Goal: Task Accomplishment & Management: Manage account settings

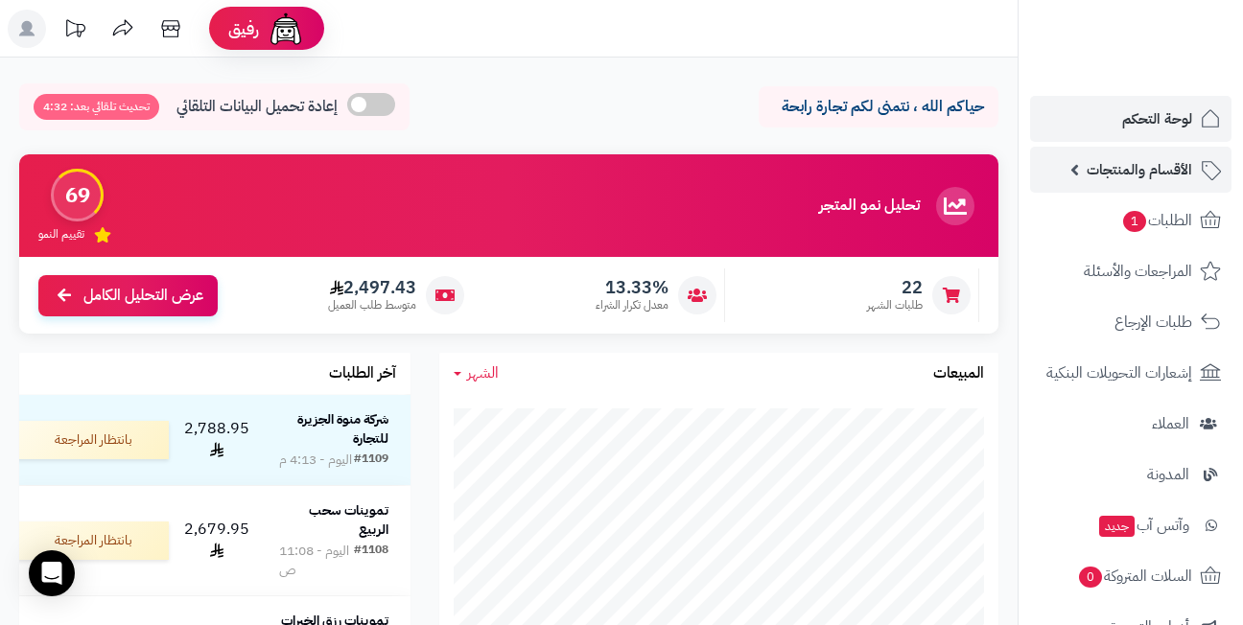
click at [1134, 171] on span "الأقسام والمنتجات" at bounding box center [1140, 169] width 106 height 27
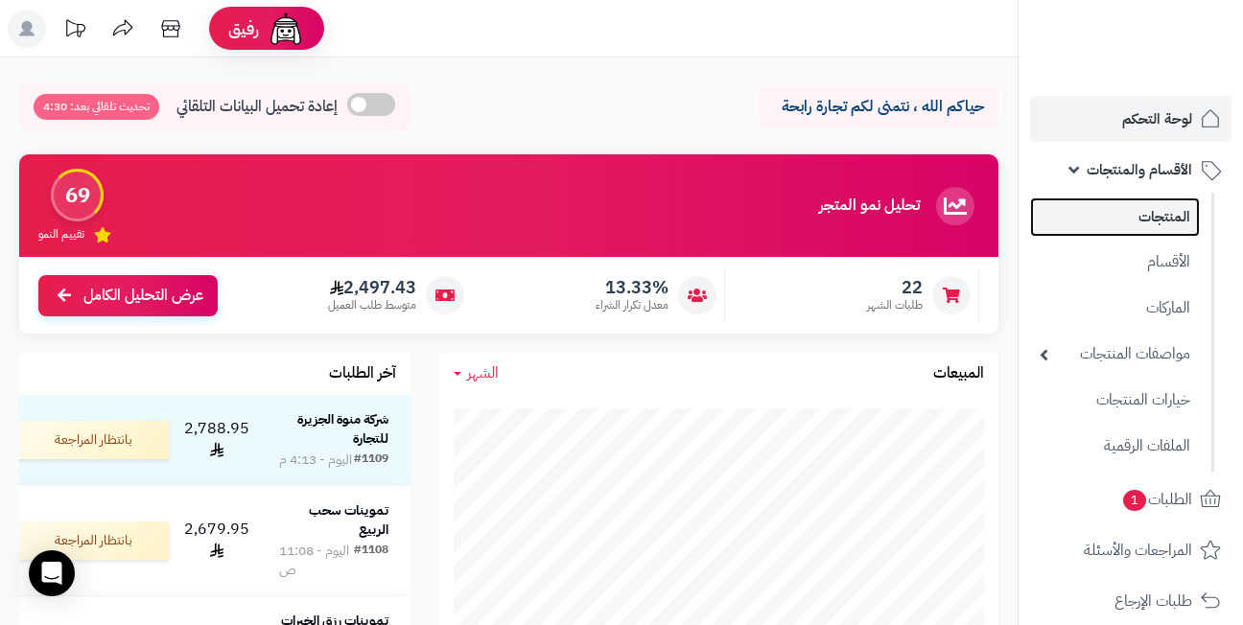
click at [1139, 216] on link "المنتجات" at bounding box center [1115, 217] width 170 height 39
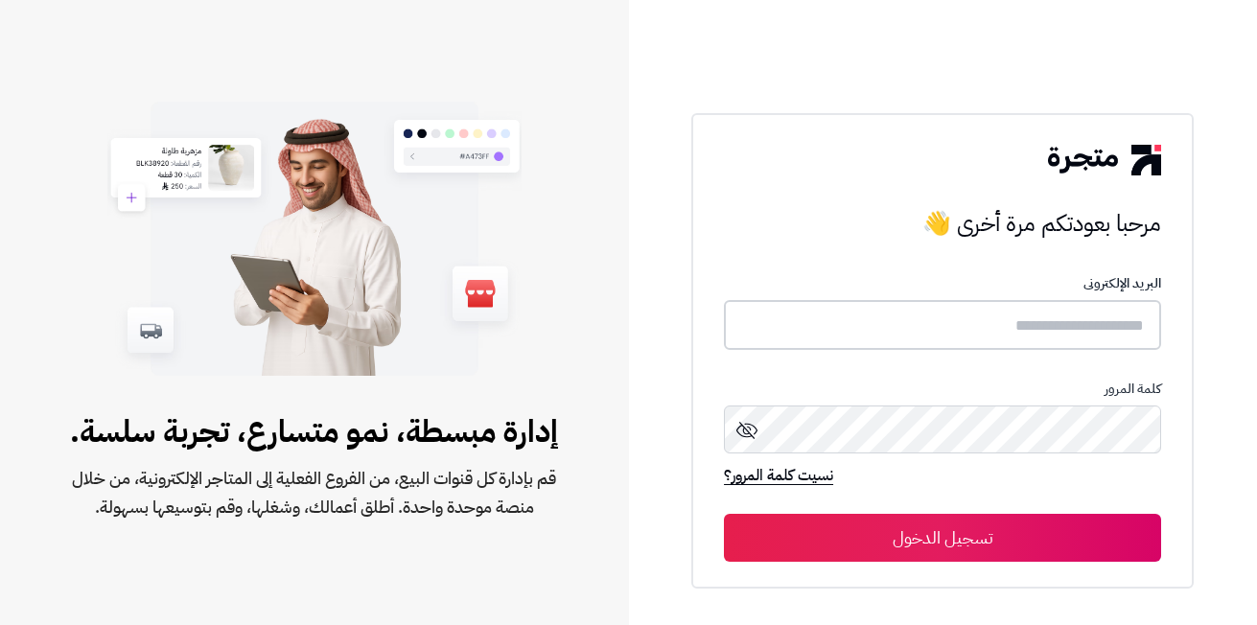
type input "**********"
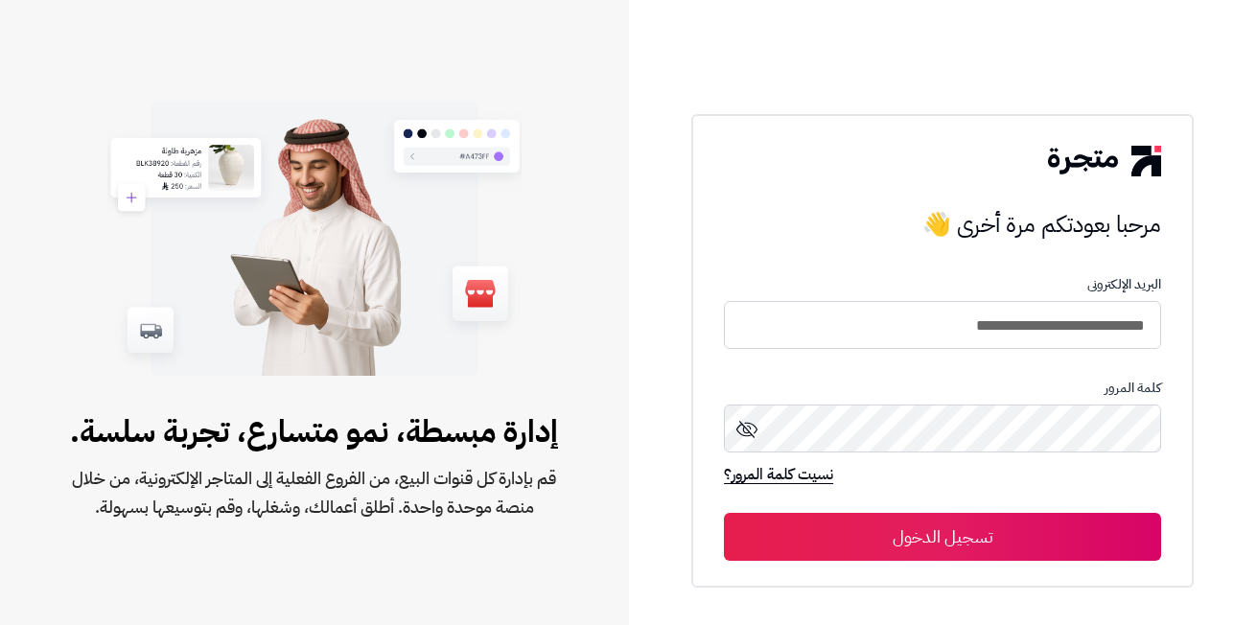
click at [849, 542] on button "تسجيل الدخول" at bounding box center [942, 537] width 437 height 48
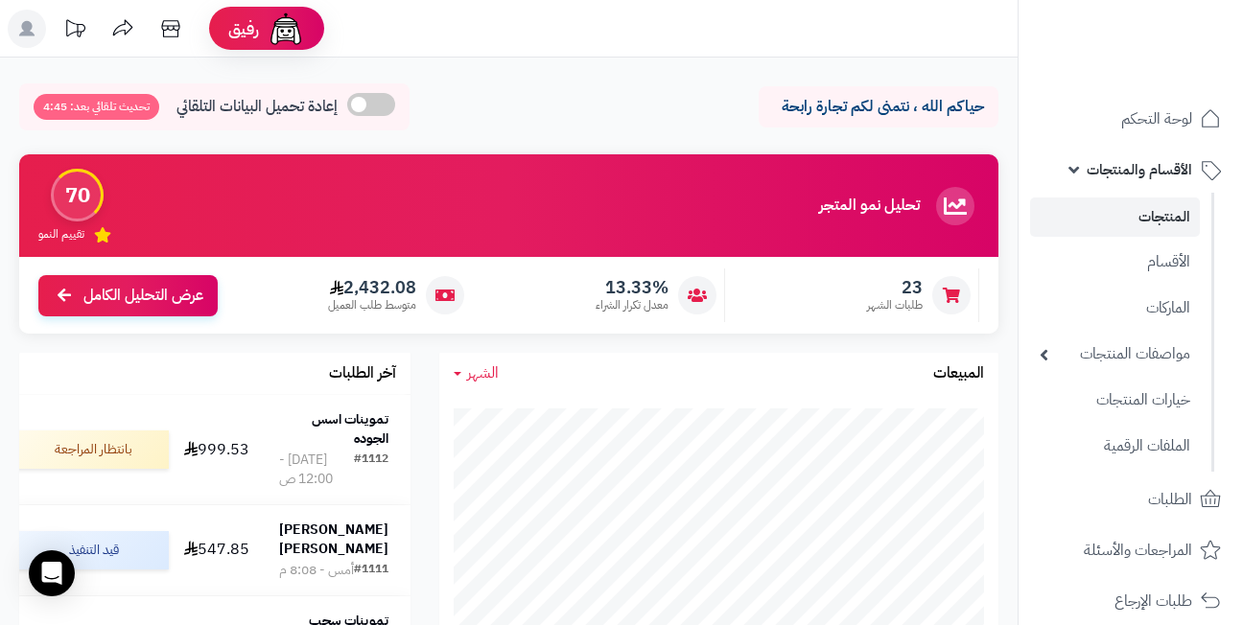
click at [1136, 215] on link "المنتجات" at bounding box center [1115, 217] width 170 height 39
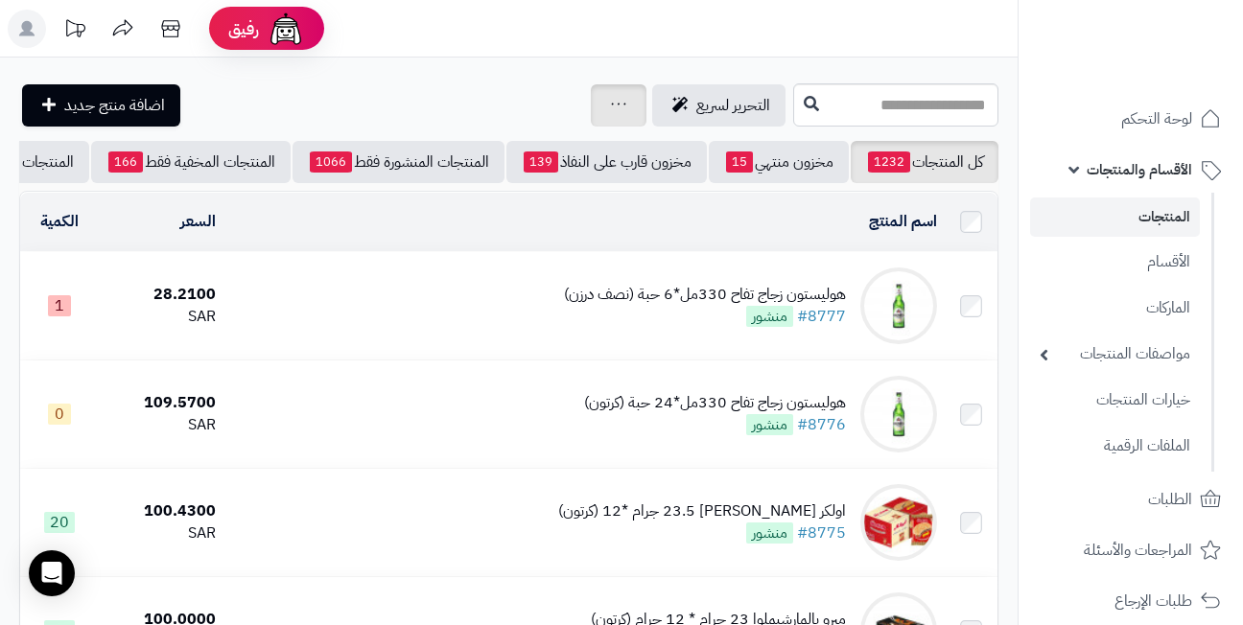
click at [611, 106] on icon at bounding box center [618, 104] width 15 height 12
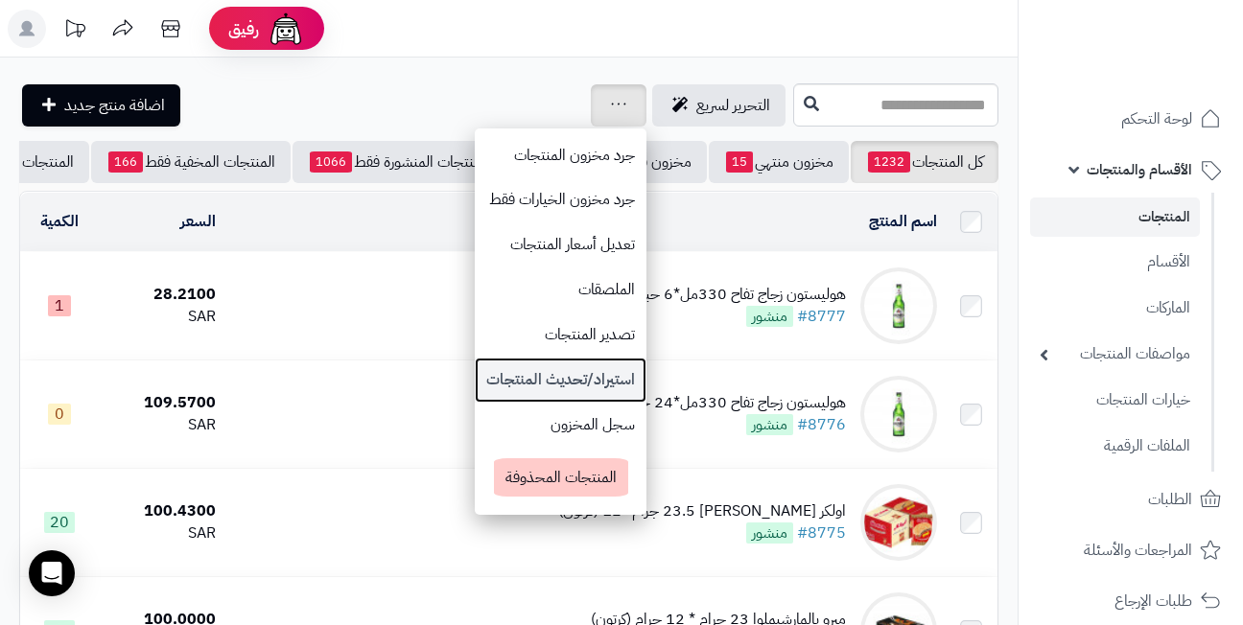
click at [475, 380] on link "استيراد/تحديث المنتجات" at bounding box center [561, 380] width 172 height 45
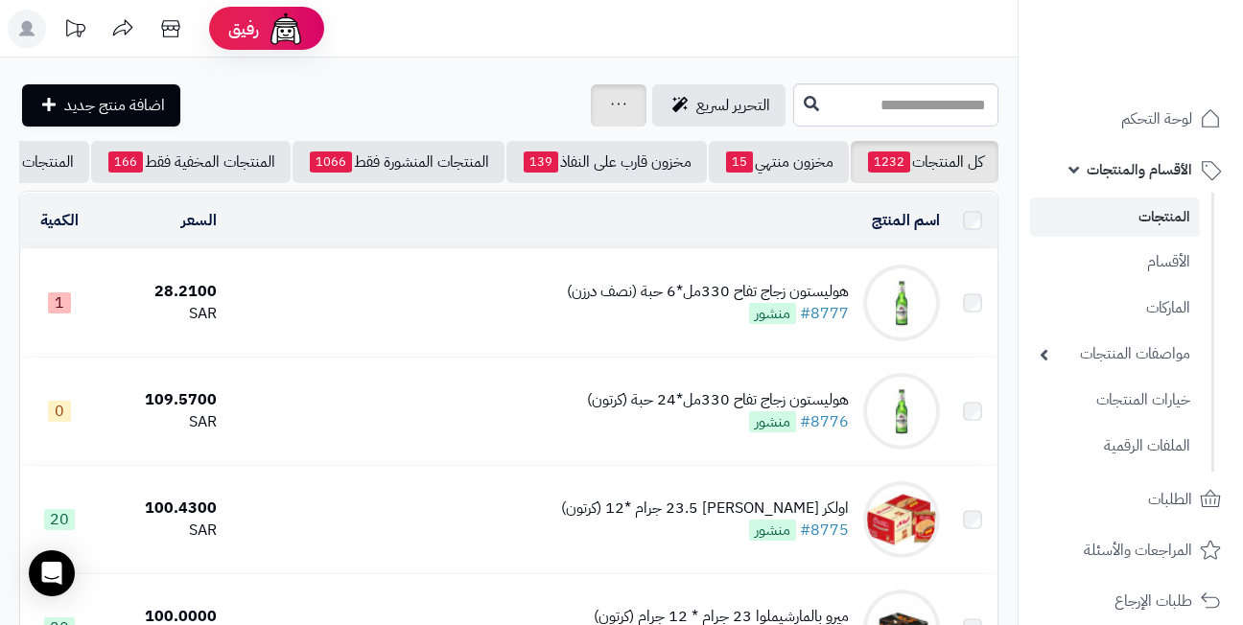
click at [591, 108] on div "جرد مخزون المنتجات جرد مخزون الخيارات فقط تعديل أسعار المنتجات الملصقات تصدير ا…" at bounding box center [619, 105] width 56 height 42
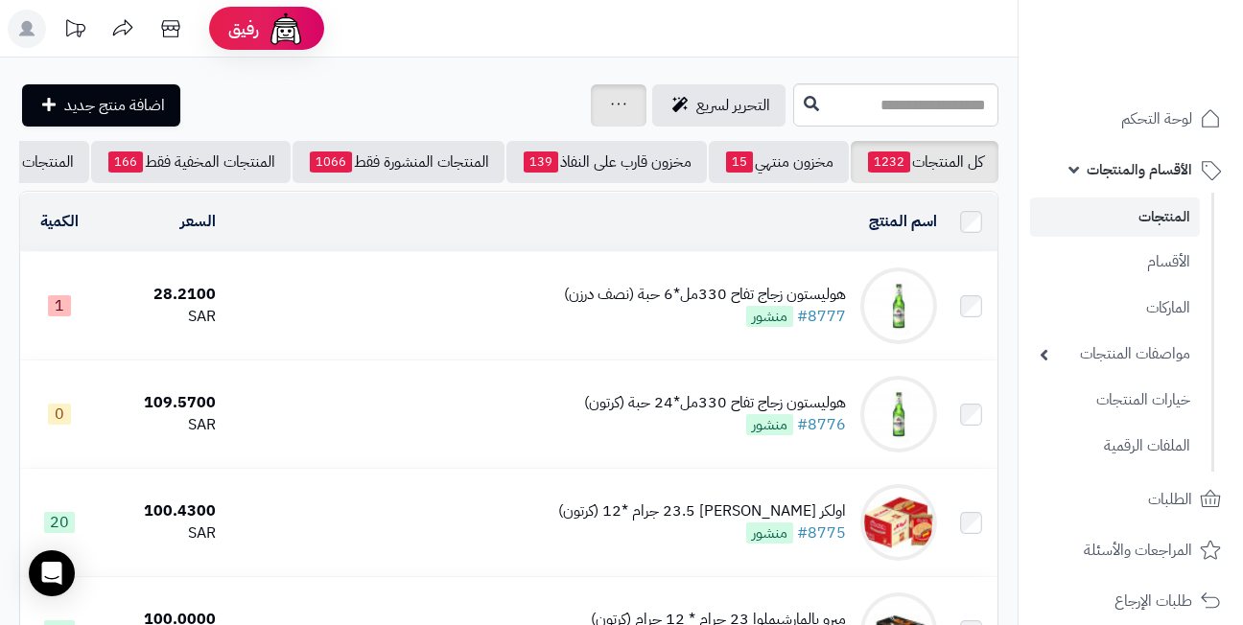
click at [611, 107] on icon at bounding box center [618, 104] width 15 height 12
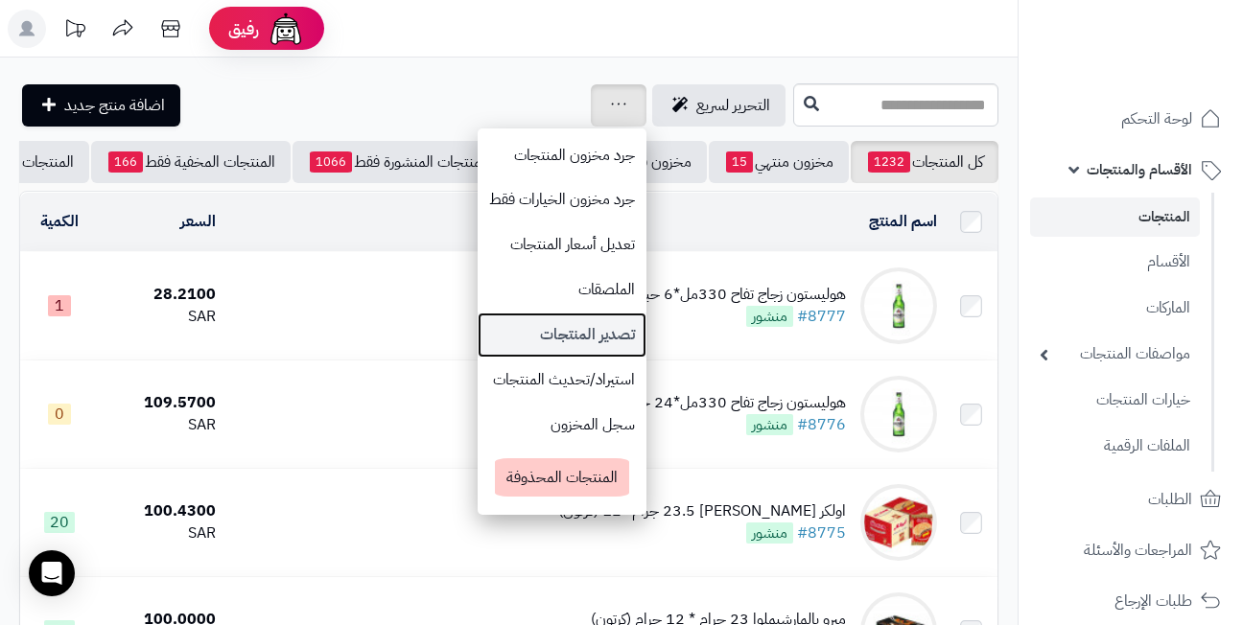
click at [488, 325] on link "تصدير المنتجات" at bounding box center [562, 335] width 169 height 45
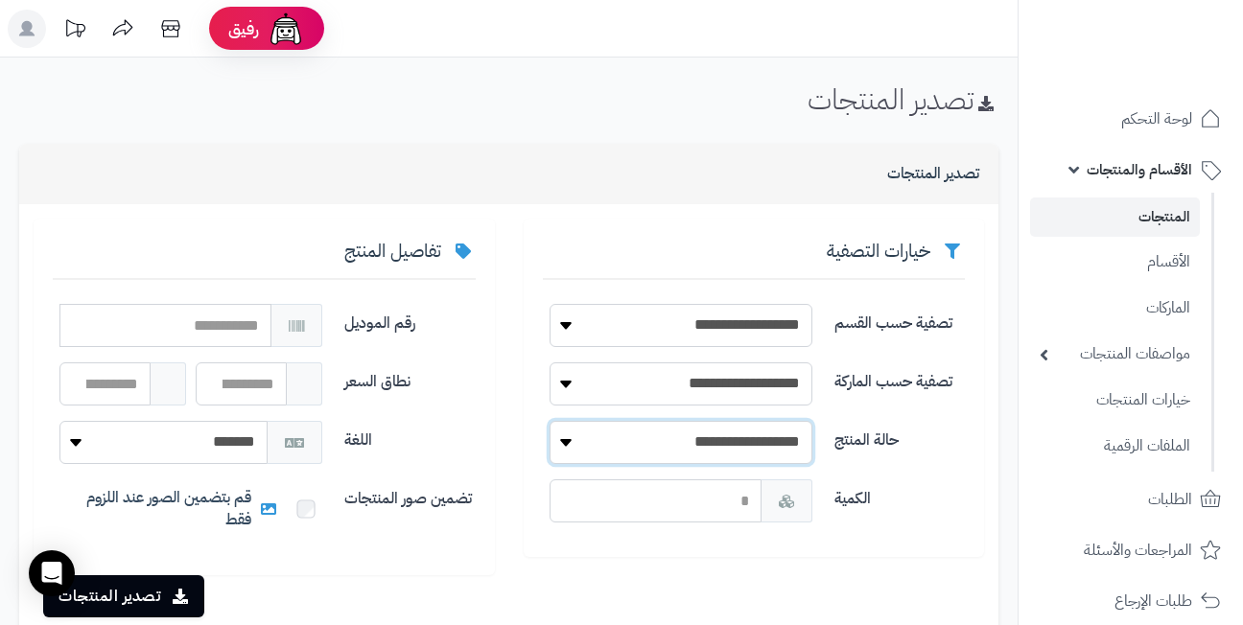
click at [581, 446] on select "**********" at bounding box center [681, 442] width 263 height 43
click at [468, 405] on div "نطاق السعر" at bounding box center [264, 392] width 438 height 59
click at [604, 387] on select "**********" at bounding box center [681, 384] width 263 height 43
click at [498, 382] on div "تفاصيل المنتج رقم الموديل نطاق السعر اللغة ******* ******* تضمين صور المنتجات ق…" at bounding box center [264, 397] width 490 height 357
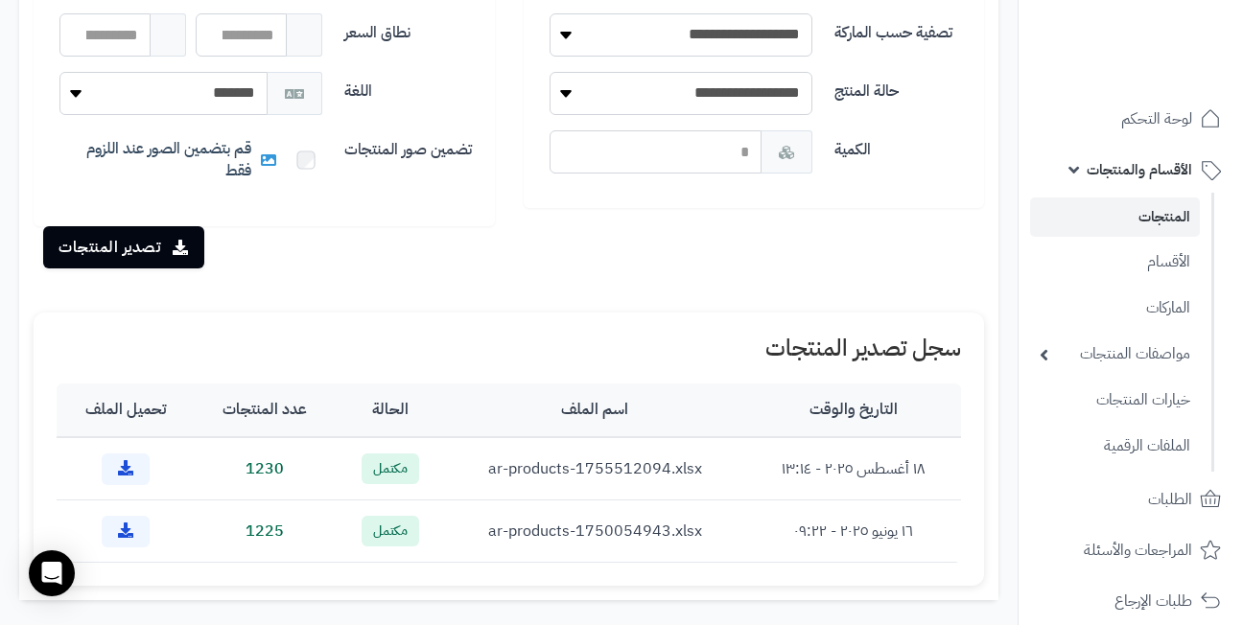
scroll to position [384, 0]
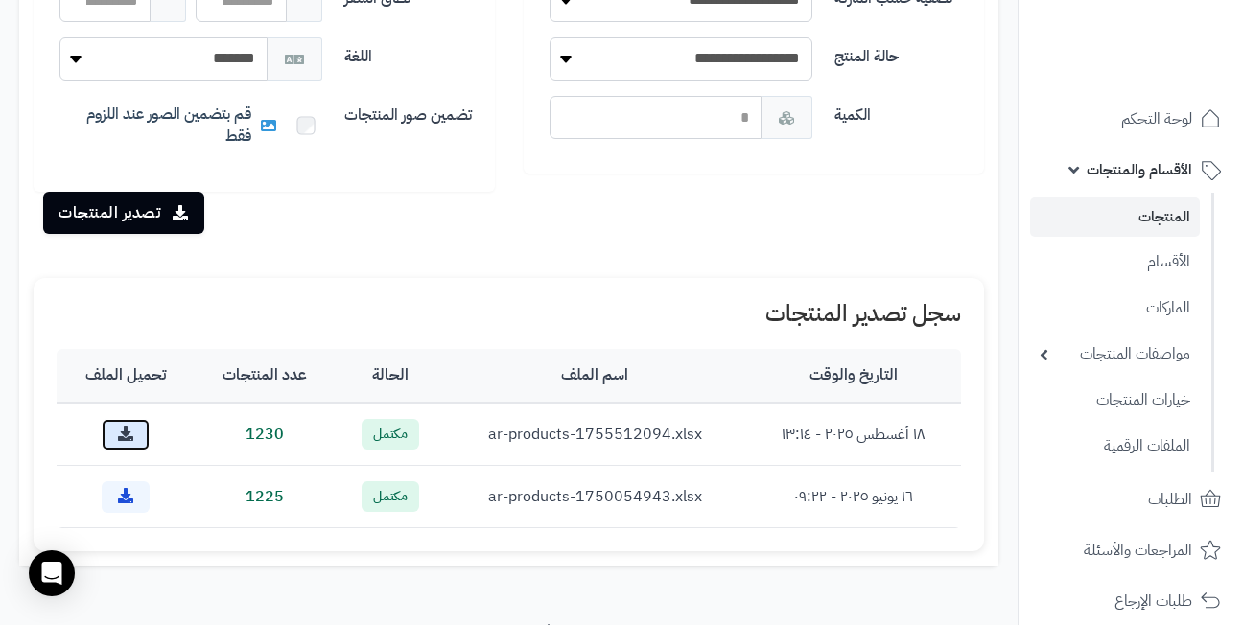
click at [130, 430] on icon at bounding box center [125, 433] width 15 height 15
click at [700, 242] on div "تصدير المنتجات" at bounding box center [509, 221] width 966 height 58
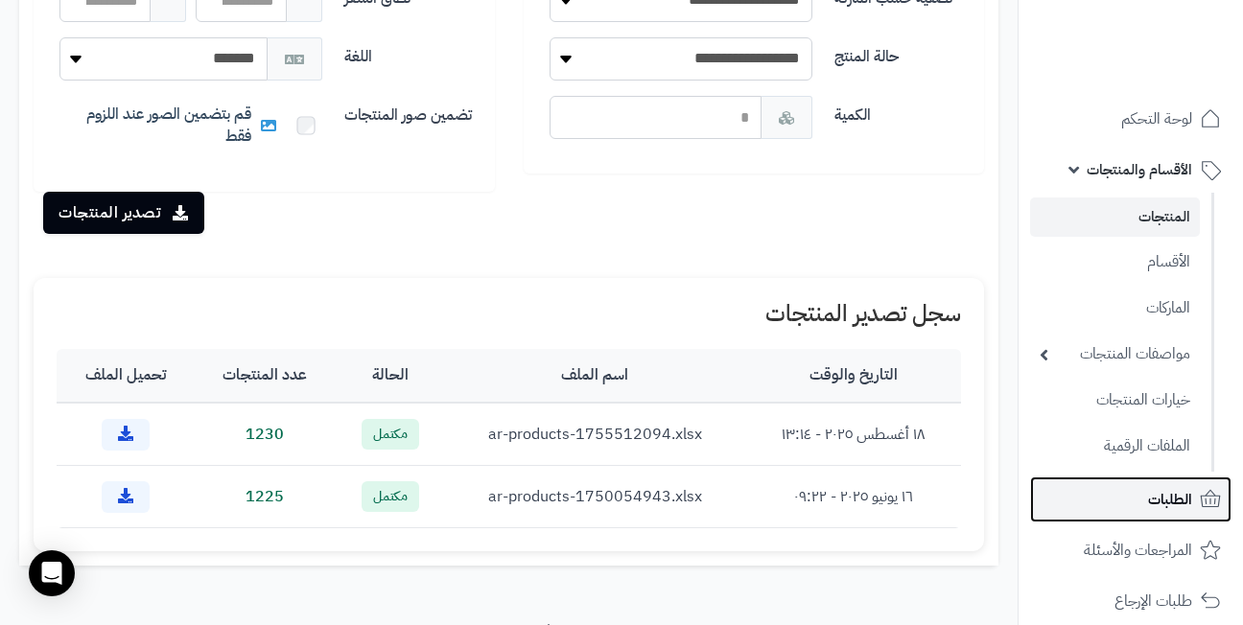
click at [1115, 488] on link "الطلبات" at bounding box center [1130, 500] width 201 height 46
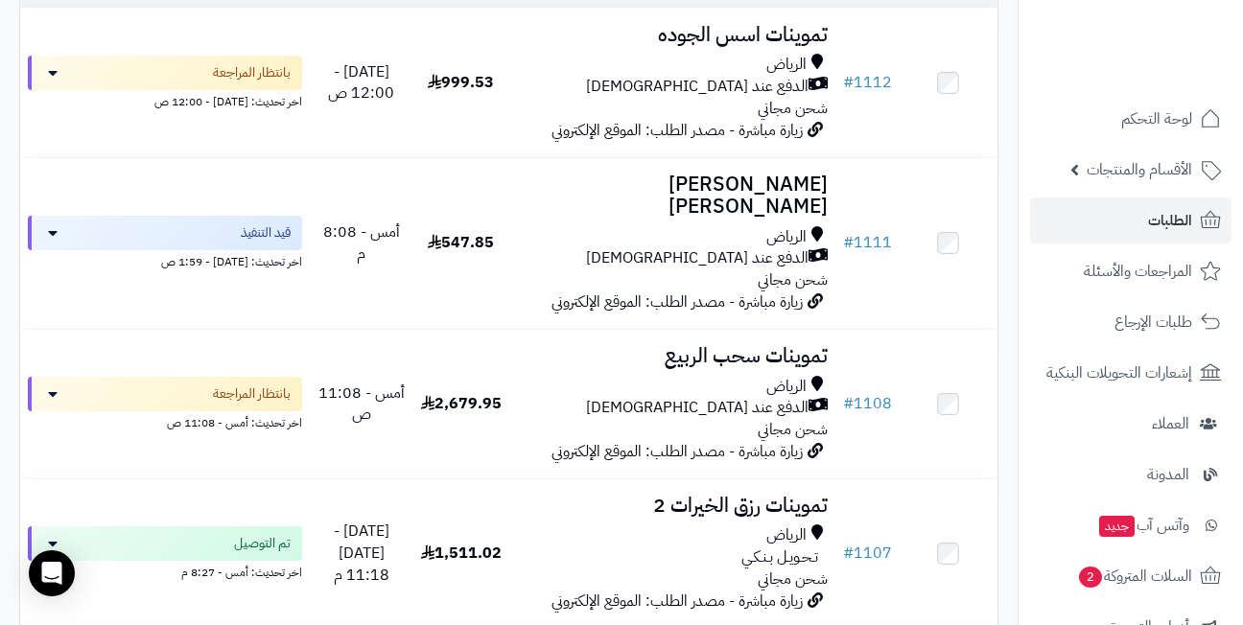
scroll to position [384, 0]
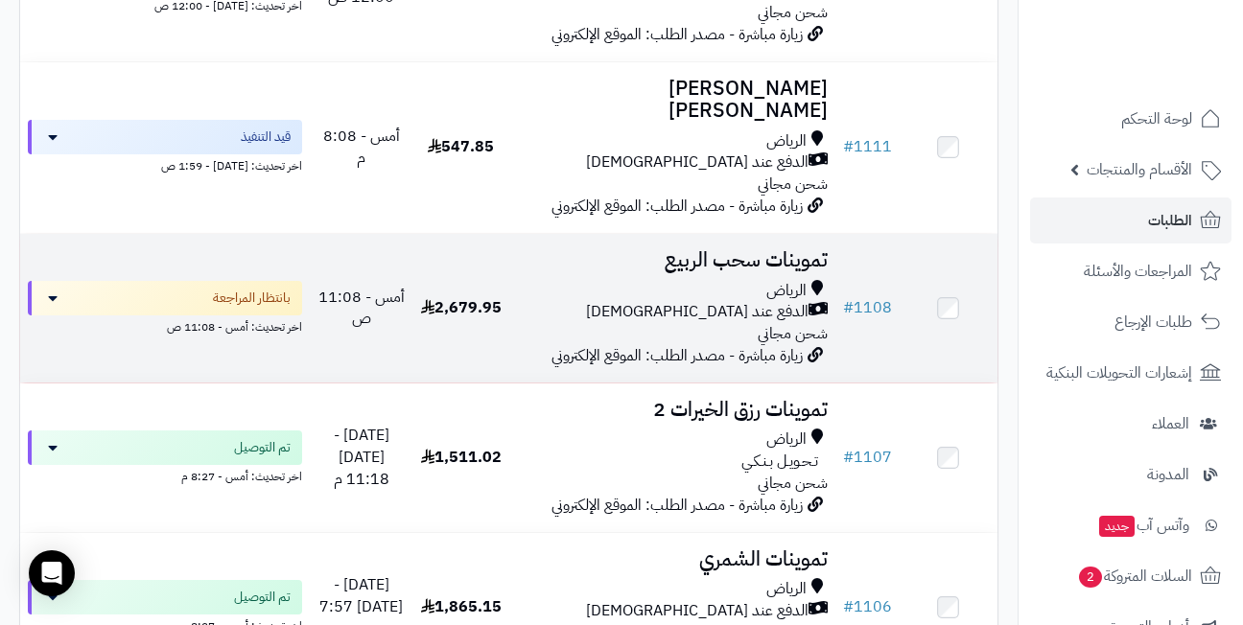
click at [699, 249] on h3 "تموينات سحب الربيع" at bounding box center [673, 260] width 310 height 22
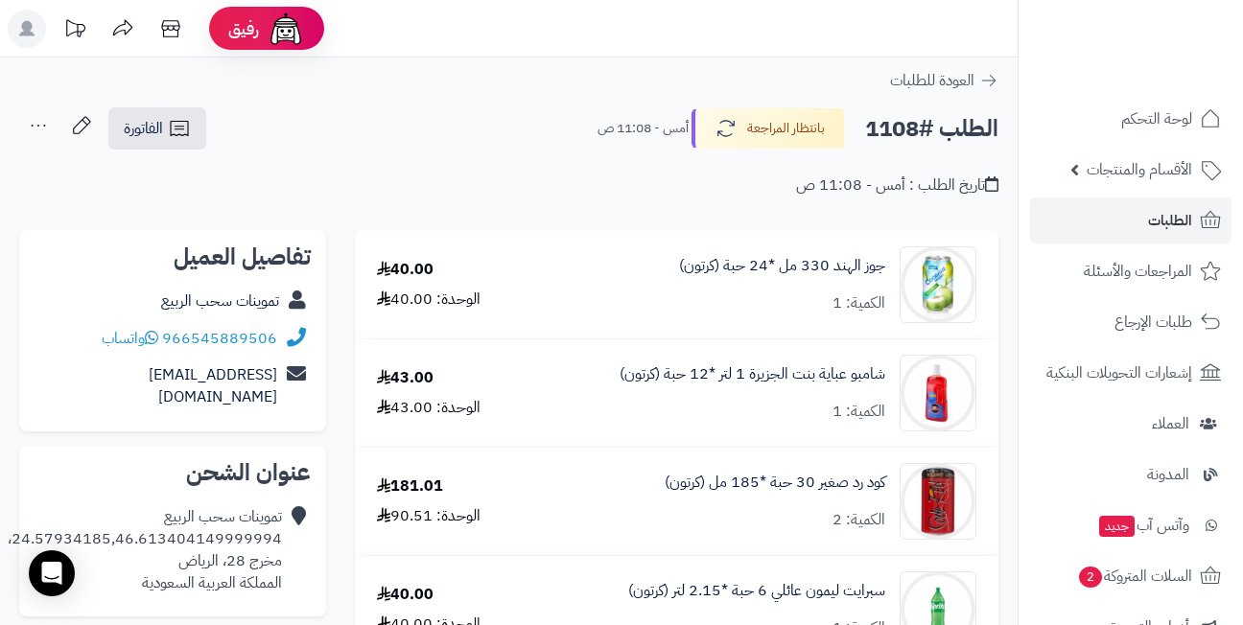
click at [518, 40] on header "رفيق ! الطلبات معالجة مكتمل إرجاع المنتجات العملاء المتواجدون الان 432 عملاء من…" at bounding box center [621, 29] width 1243 height 58
click at [275, 340] on div "966545889506 واتساب" at bounding box center [173, 338] width 276 height 37
click at [239, 336] on link "966545889506" at bounding box center [219, 338] width 115 height 23
click at [586, 184] on div "تاريخ الطلب : أمس - 11:08 ص" at bounding box center [508, 174] width 979 height 45
click at [557, 40] on header "رفيق ! الطلبات معالجة مكتمل إرجاع المنتجات العملاء المتواجدون الان 432 عملاء من…" at bounding box center [621, 29] width 1243 height 58
